Goal: Register for event/course

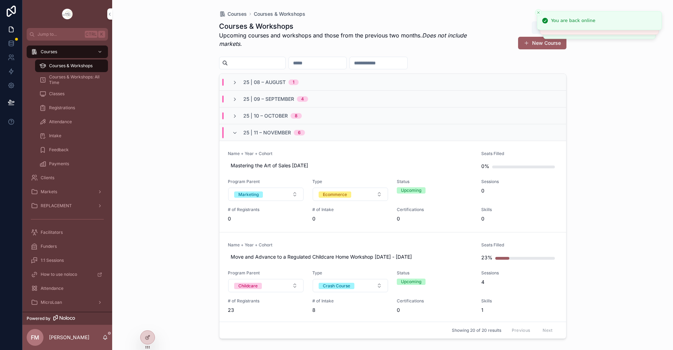
click at [235, 115] on icon "scrollable content" at bounding box center [235, 117] width 6 height 6
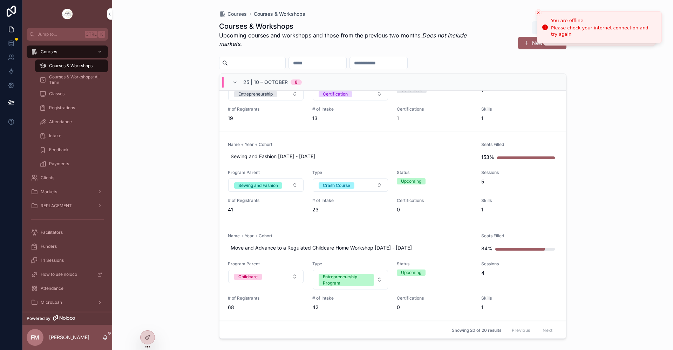
scroll to position [315, 0]
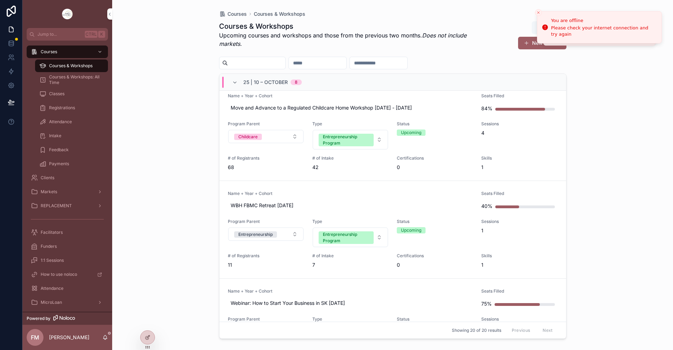
click at [361, 186] on link "Name + Year + Cohort WBH FBMC Retreat [DATE] Seats Filled 40% Program Parent En…" at bounding box center [392, 230] width 347 height 98
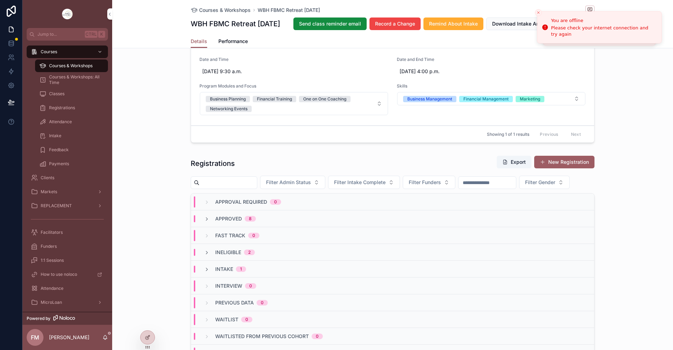
scroll to position [350, 0]
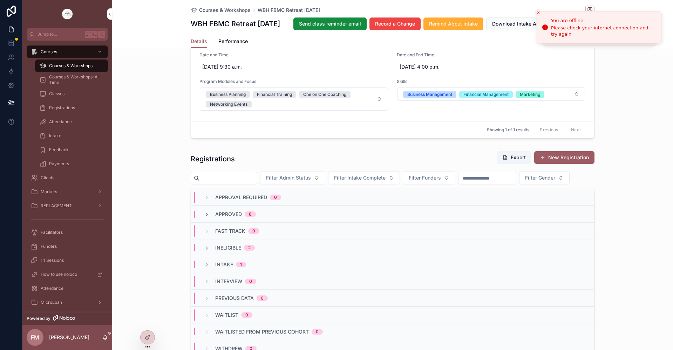
click at [206, 218] on icon "scrollable content" at bounding box center [207, 215] width 6 height 6
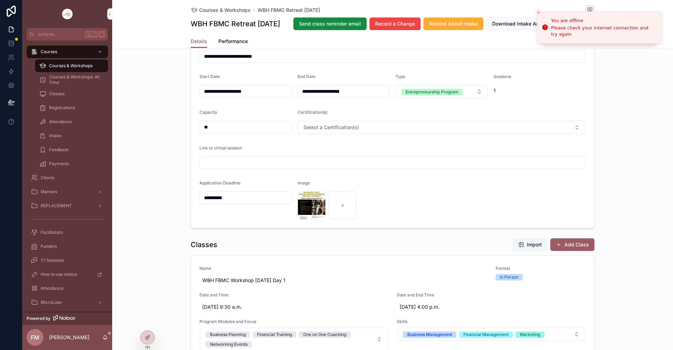
scroll to position [105, 0]
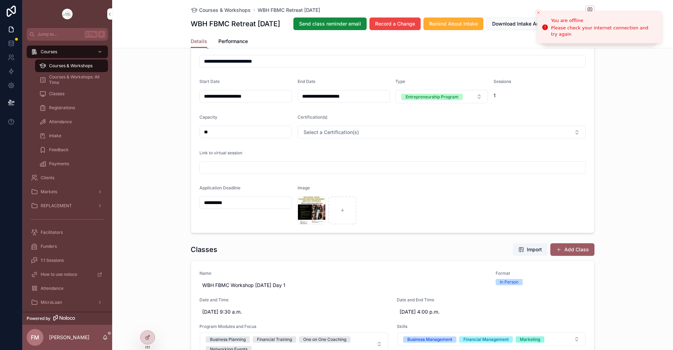
click at [251, 208] on input "**********" at bounding box center [246, 203] width 92 height 10
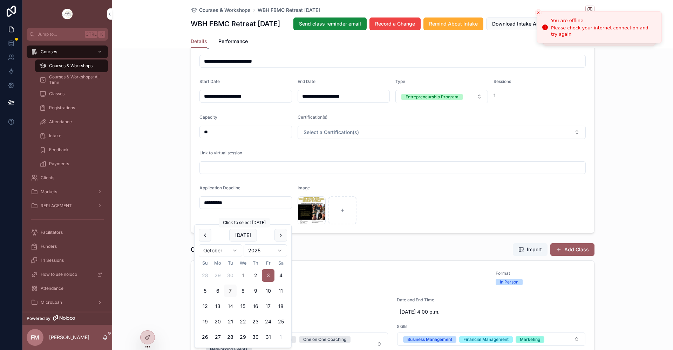
click at [240, 291] on button "8" at bounding box center [243, 291] width 13 height 13
type input "**********"
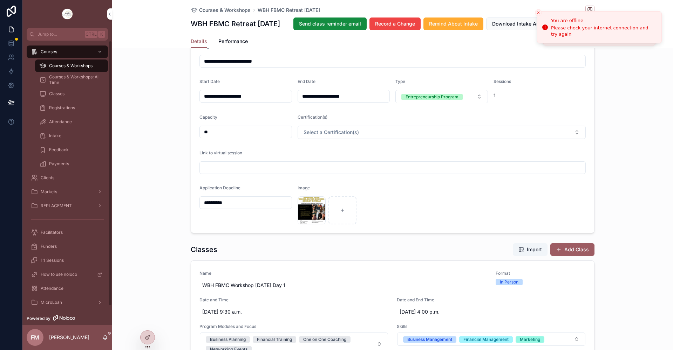
click at [94, 68] on div "Courses & Workshops" at bounding box center [71, 65] width 64 height 11
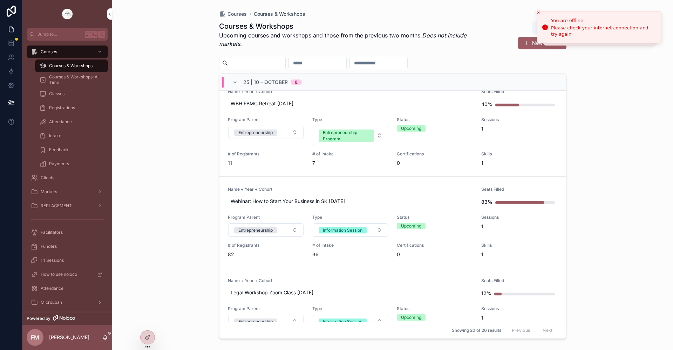
scroll to position [456, 0]
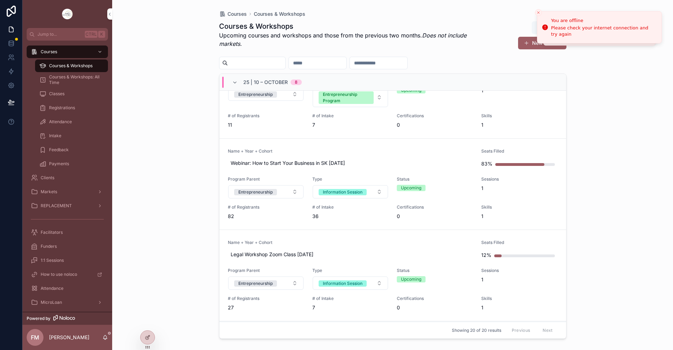
click at [386, 145] on link "Name + Year + Cohort Webinar: How to Start Your Business in SK [DATE] Seats Fil…" at bounding box center [392, 184] width 347 height 91
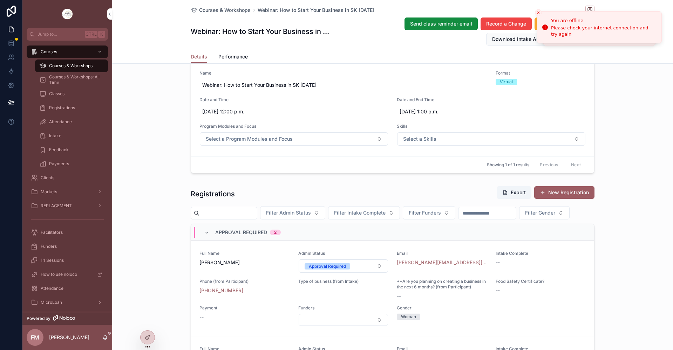
scroll to position [292, 0]
